Goal: Use online tool/utility: Utilize a website feature to perform a specific function

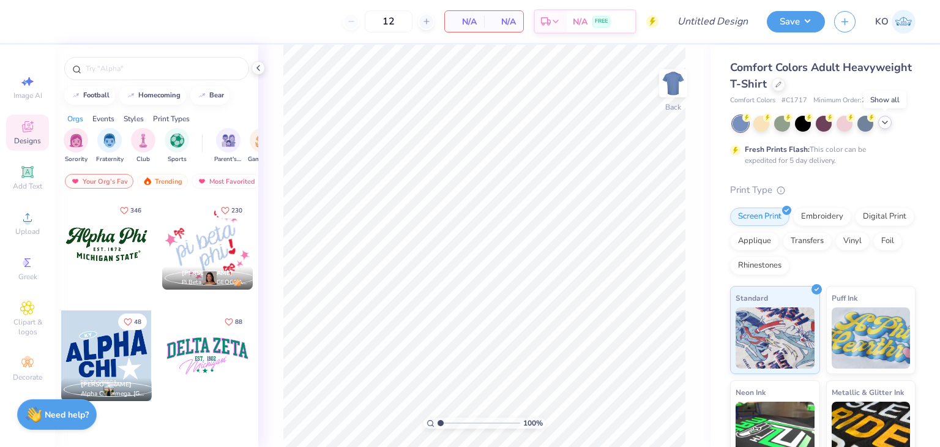
click at [887, 121] on polyline at bounding box center [884, 122] width 5 height 2
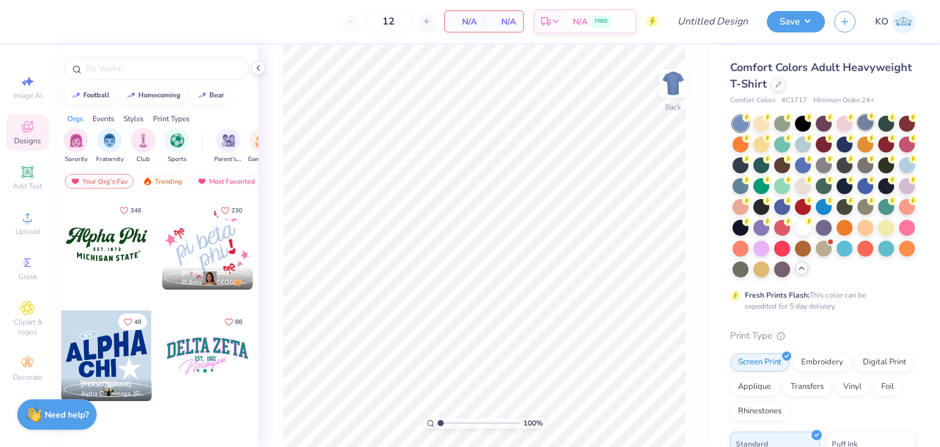
click at [862, 121] on div at bounding box center [865, 122] width 16 height 16
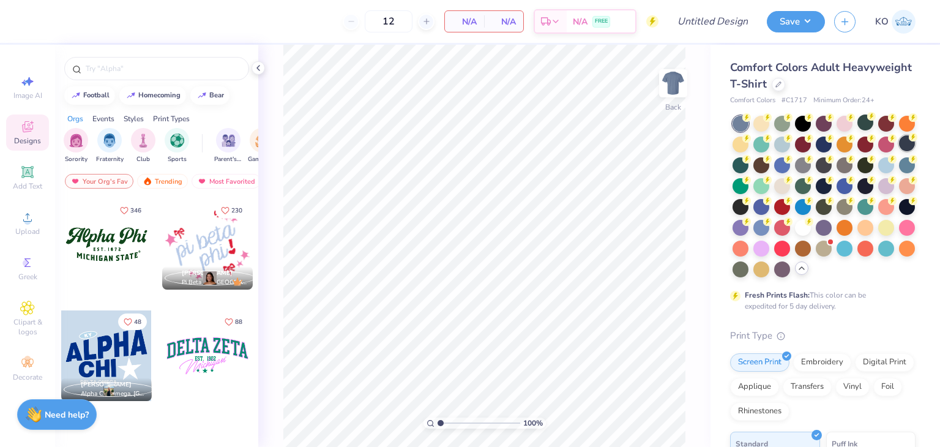
click at [899, 151] on div at bounding box center [907, 143] width 16 height 16
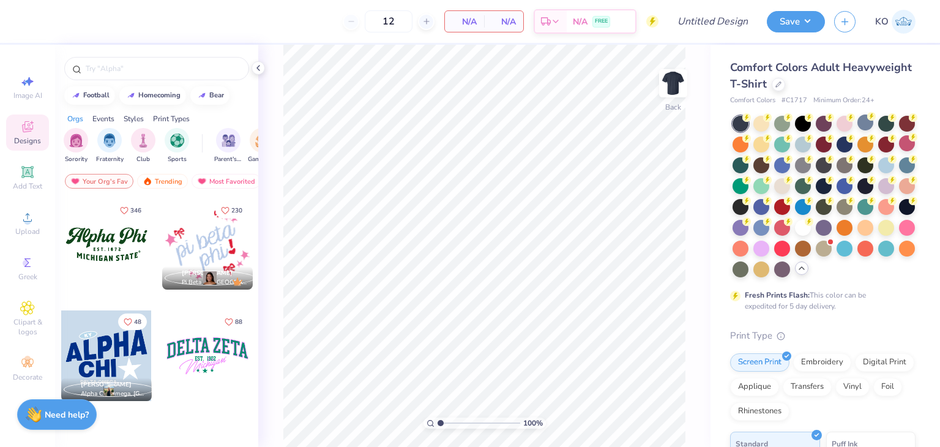
click at [715, 143] on div "Comfort Colors Adult Heavyweight T-Shirt Comfort Colors # C1717 Minimum Order: …" at bounding box center [824, 376] width 229 height 663
click at [169, 140] on img "filter for Rush & Bid" at bounding box center [176, 139] width 14 height 14
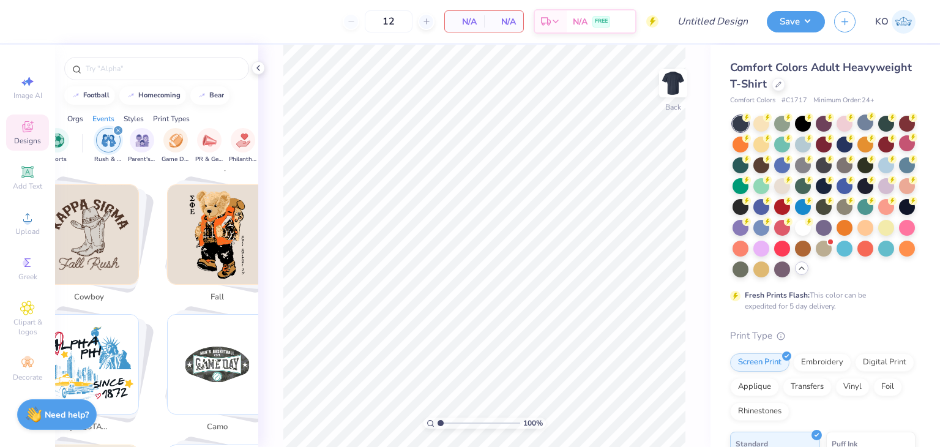
scroll to position [1775, 0]
click at [203, 226] on img "Stack Card Button fall" at bounding box center [217, 234] width 99 height 99
type input "fall"
click at [34, 91] on span "Image AI" at bounding box center [27, 96] width 29 height 10
select select "4"
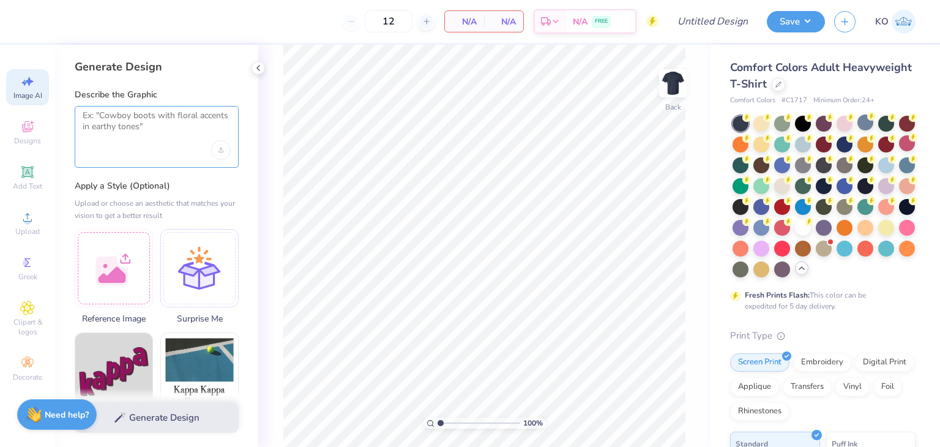
click at [159, 135] on textarea at bounding box center [157, 125] width 148 height 31
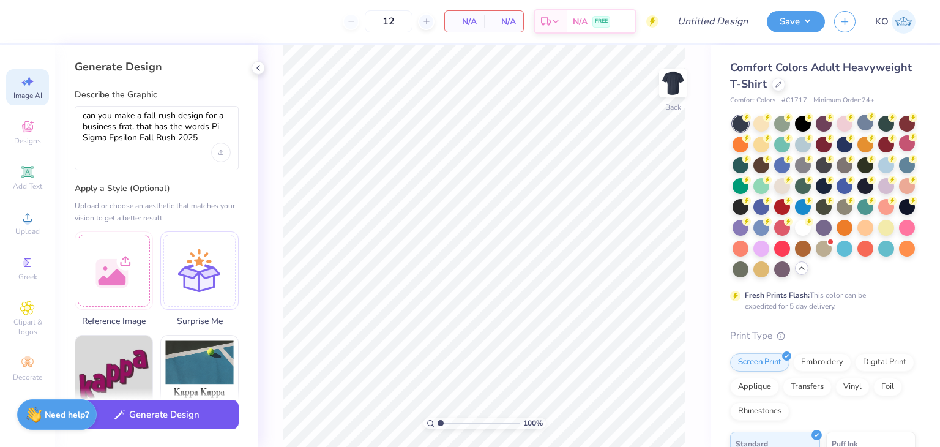
click at [157, 420] on button "Generate Design" at bounding box center [157, 415] width 164 height 30
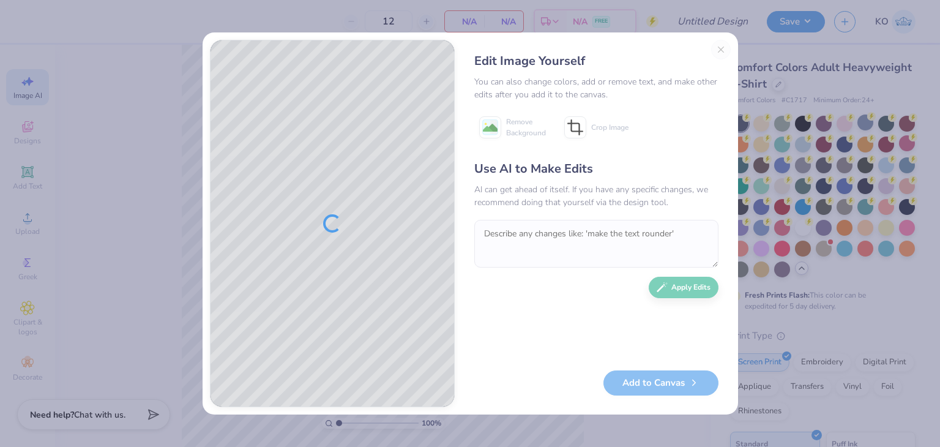
click at [721, 45] on div "Edit Image Yourself You can also change colors, add or remove text, and make ot…" at bounding box center [596, 223] width 269 height 367
click at [720, 47] on div "Edit Image Yourself You can also change colors, add or remove text, and make ot…" at bounding box center [596, 223] width 269 height 367
click at [722, 54] on div "Edit Image Yourself You can also change colors, add or remove text, and make ot…" at bounding box center [596, 223] width 269 height 367
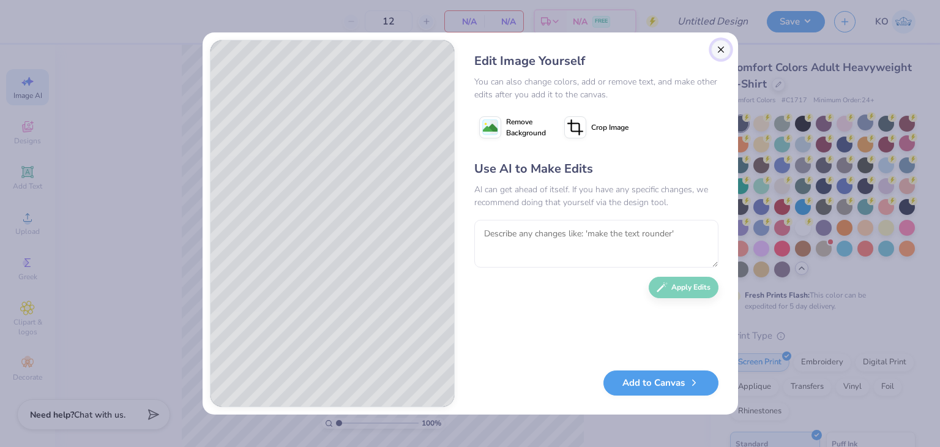
click at [721, 52] on button "Close" at bounding box center [721, 50] width 20 height 20
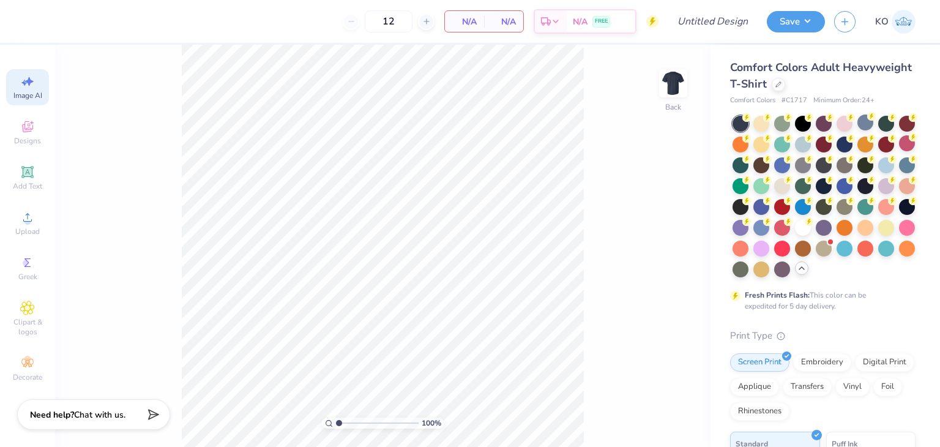
scroll to position [0, 27]
click at [24, 91] on span "Image AI" at bounding box center [27, 96] width 29 height 10
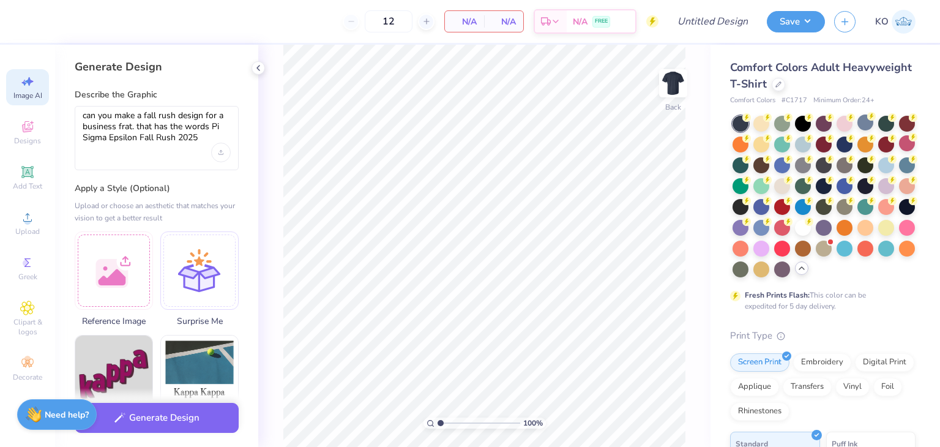
scroll to position [0, 0]
click at [133, 253] on div at bounding box center [114, 268] width 78 height 78
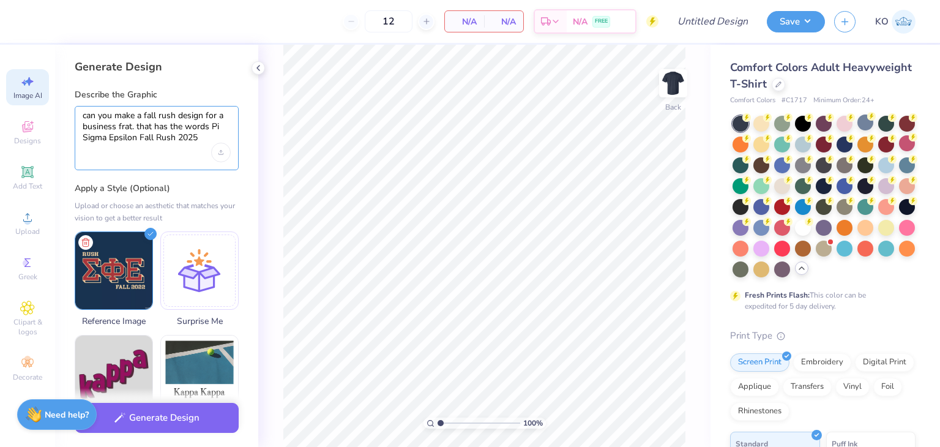
drag, startPoint x: 199, startPoint y: 138, endPoint x: 72, endPoint y: 97, distance: 133.7
click at [72, 97] on div "Generate Design Describe the Graphic can you make a fall rush design for a busi…" at bounding box center [156, 246] width 203 height 402
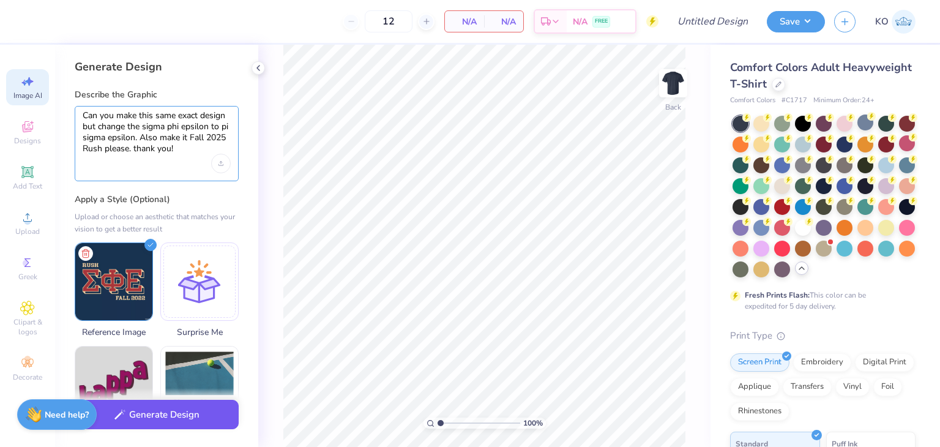
type textarea "Can you make this same exact design but change the sigma phi epsilon to pi sigm…"
click at [156, 409] on button "Generate Design" at bounding box center [157, 415] width 164 height 30
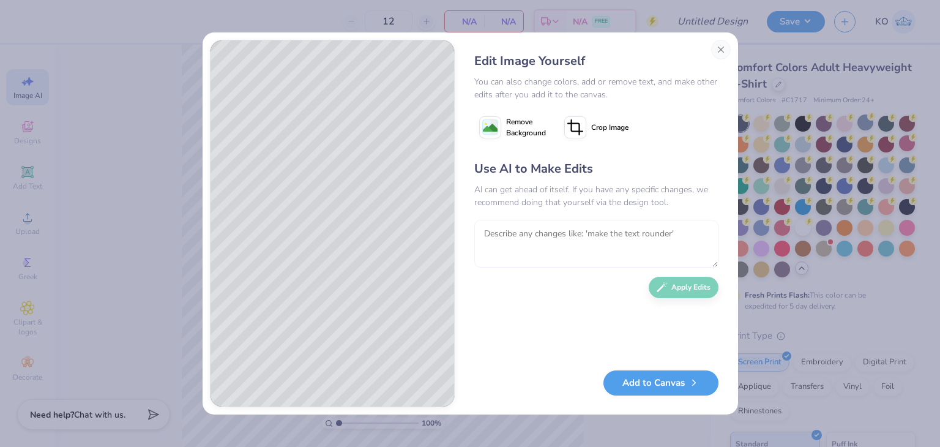
click at [605, 235] on textarea at bounding box center [596, 244] width 244 height 48
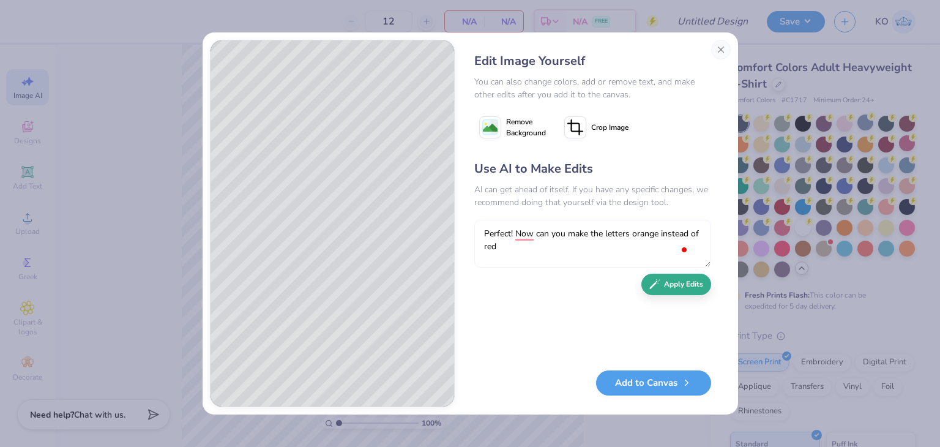
type textarea "Perfect! Now can you make the letters orange instead of red"
click at [689, 290] on button "Apply Edits" at bounding box center [676, 284] width 70 height 21
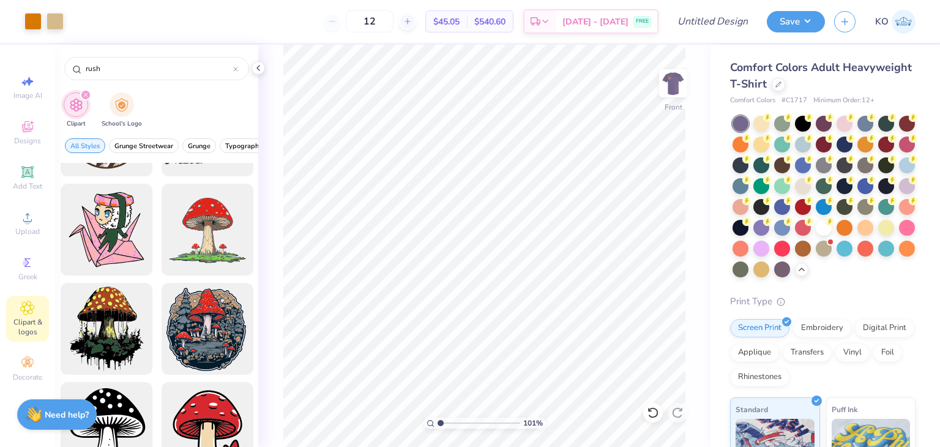
scroll to position [551, 0]
